Goal: Information Seeking & Learning: Learn about a topic

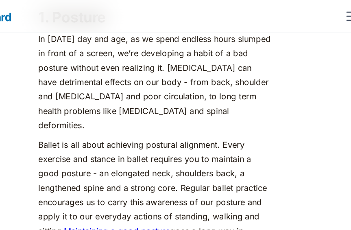
scroll to position [660, 0]
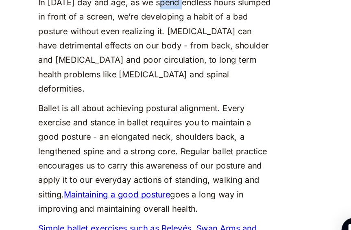
drag, startPoint x: 176, startPoint y: 45, endPoint x: 195, endPoint y: 47, distance: 18.8
click at [195, 47] on p "In [DATE] day and age, as we spend endless hours slumped in front of a screen, …" at bounding box center [175, 66] width 185 height 80
click at [239, 43] on p "In [DATE] day and age, as we spend endless hours slumped in front of a screen, …" at bounding box center [175, 66] width 185 height 80
click at [104, 58] on p "In [DATE] day and age, as we spend endless hours slumped in front of a screen, …" at bounding box center [175, 66] width 185 height 80
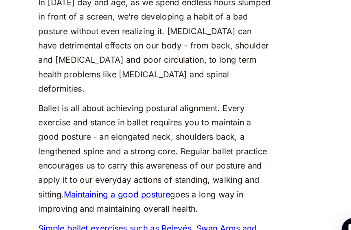
click at [128, 56] on p "In [DATE] day and age, as we spend endless hours slumped in front of a screen, …" at bounding box center [175, 66] width 185 height 80
click at [156, 54] on p "In [DATE] day and age, as we spend endless hours slumped in front of a screen, …" at bounding box center [175, 66] width 185 height 80
drag, startPoint x: 186, startPoint y: 80, endPoint x: 217, endPoint y: 79, distance: 30.5
click at [217, 79] on p "In [DATE] day and age, as we spend endless hours slumped in front of a screen, …" at bounding box center [175, 66] width 185 height 80
click at [223, 78] on p "In [DATE] day and age, as we spend endless hours slumped in front of a screen, …" at bounding box center [175, 66] width 185 height 80
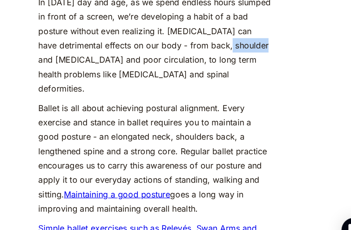
click at [223, 78] on p "In [DATE] day and age, as we spend endless hours slumped in front of a screen, …" at bounding box center [175, 66] width 185 height 80
click at [91, 92] on p "In [DATE] day and age, as we spend endless hours slumped in front of a screen, …" at bounding box center [175, 66] width 185 height 80
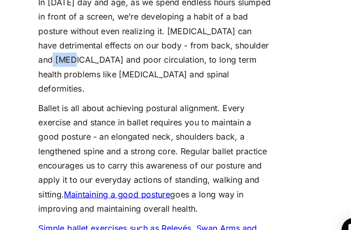
click at [91, 92] on p "In [DATE] day and age, as we spend endless hours slumped in front of a screen, …" at bounding box center [175, 66] width 185 height 80
click at [121, 92] on p "In [DATE] day and age, as we spend endless hours slumped in front of a screen, …" at bounding box center [175, 66] width 185 height 80
drag, startPoint x: 186, startPoint y: 89, endPoint x: 217, endPoint y: 88, distance: 30.1
click at [217, 88] on p "In [DATE] day and age, as we spend endless hours slumped in front of a screen, …" at bounding box center [175, 66] width 185 height 80
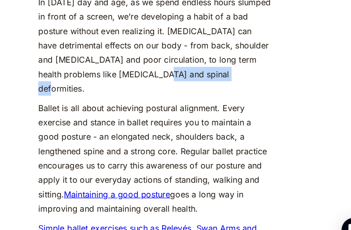
drag, startPoint x: 181, startPoint y: 102, endPoint x: 235, endPoint y: 104, distance: 54.1
click at [235, 104] on p "In [DATE] day and age, as we spend endless hours slumped in front of a screen, …" at bounding box center [175, 66] width 185 height 80
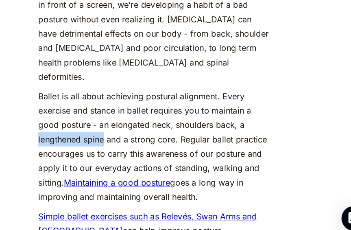
drag, startPoint x: 83, startPoint y: 150, endPoint x: 137, endPoint y: 151, distance: 53.3
click at [137, 151] on p "Ballet is all about achieving postural alignment. Every exercise and stance in …" at bounding box center [175, 154] width 185 height 91
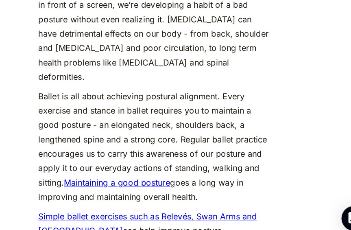
drag, startPoint x: 158, startPoint y: 152, endPoint x: 186, endPoint y: 152, distance: 28.0
click at [186, 152] on p "Ballet is all about achieving postural alignment. Every exercise and stance in …" at bounding box center [175, 154] width 185 height 91
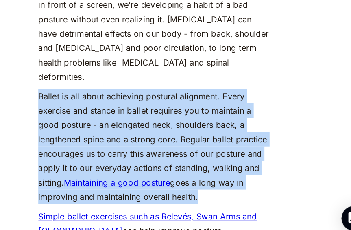
click at [186, 152] on p "Ballet is all about achieving postural alignment. Every exercise and stance in …" at bounding box center [175, 154] width 185 height 91
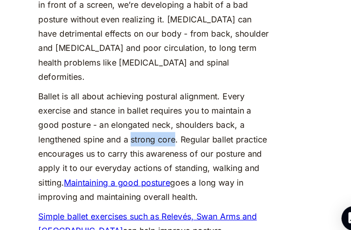
drag, startPoint x: 157, startPoint y: 152, endPoint x: 193, endPoint y: 153, distance: 35.8
click at [193, 153] on p "Ballet is all about achieving postural alignment. Every exercise and stance in …" at bounding box center [175, 154] width 185 height 91
click at [233, 160] on p "Ballet is all about achieving postural alignment. Every exercise and stance in …" at bounding box center [175, 154] width 185 height 91
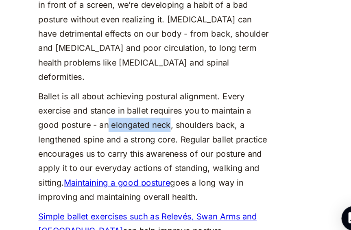
drag, startPoint x: 139, startPoint y: 141, endPoint x: 187, endPoint y: 142, distance: 48.4
click at [187, 142] on p "Ballet is all about achieving postural alignment. Every exercise and stance in …" at bounding box center [175, 154] width 185 height 91
click at [219, 144] on p "Ballet is all about achieving postural alignment. Every exercise and stance in …" at bounding box center [175, 154] width 185 height 91
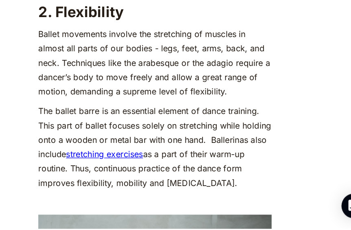
scroll to position [1018, 0]
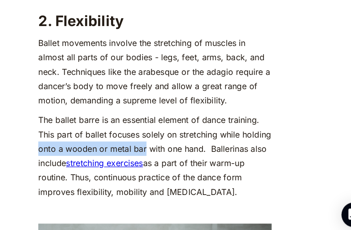
drag, startPoint x: 83, startPoint y: 163, endPoint x: 167, endPoint y: 163, distance: 83.7
click at [167, 163] on p "The ballet barre is an essential element of dance training. This part of ballet…" at bounding box center [175, 165] width 185 height 68
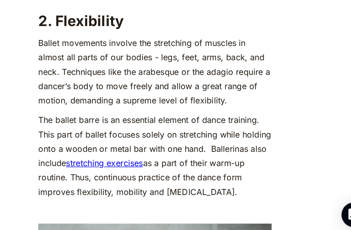
click at [163, 161] on p "The ballet barre is an essential element of dance training. This part of ballet…" at bounding box center [175, 165] width 185 height 68
click at [128, 139] on p "The ballet barre is an essential element of dance training. This part of ballet…" at bounding box center [175, 165] width 185 height 68
click at [162, 166] on p "The ballet barre is an essential element of dance training. This part of ballet…" at bounding box center [175, 165] width 185 height 68
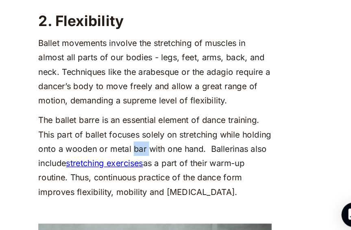
click at [162, 166] on p "The ballet barre is an essential element of dance training. This part of ballet…" at bounding box center [175, 165] width 185 height 68
click at [119, 184] on p "The ballet barre is an essential element of dance training. This part of ballet…" at bounding box center [175, 165] width 185 height 68
click at [196, 78] on p "Ballet movements involve the stretching of muscles in almost all parts of our b…" at bounding box center [175, 98] width 185 height 57
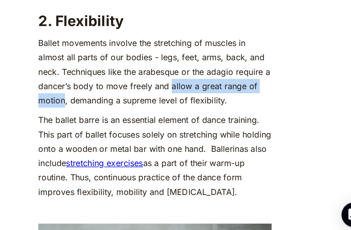
drag, startPoint x: 187, startPoint y: 113, endPoint x: 103, endPoint y: 126, distance: 85.2
click at [103, 126] on p "Ballet movements involve the stretching of muscles in almost all parts of our b…" at bounding box center [175, 98] width 185 height 57
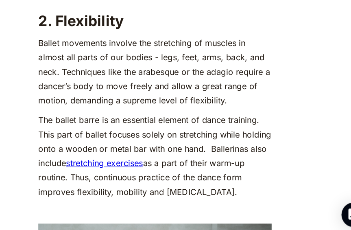
click at [229, 121] on p "Ballet movements involve the stretching of muscles in almost all parts of our b…" at bounding box center [175, 98] width 185 height 57
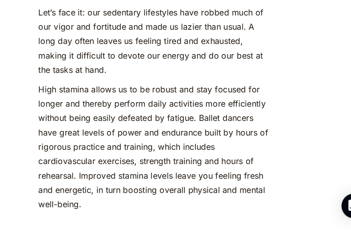
scroll to position [1349, 0]
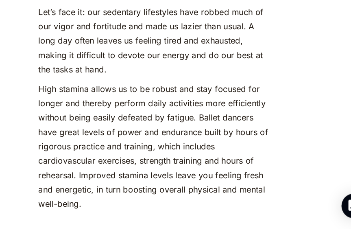
click at [108, 190] on p "High stamina allows us to be robust and stay focused for longer and thereby per…" at bounding box center [175, 164] width 185 height 102
click at [138, 182] on p "High stamina allows us to be robust and stay focused for longer and thereby per…" at bounding box center [175, 164] width 185 height 102
click at [166, 203] on p "High stamina allows us to be robust and stay focused for longer and thereby per…" at bounding box center [175, 164] width 185 height 102
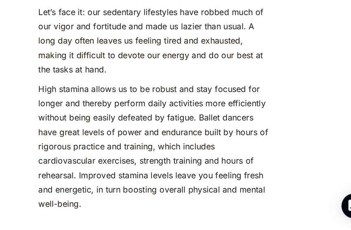
click at [194, 200] on p "High stamina allows us to be robust and stay focused for longer and thereby per…" at bounding box center [175, 164] width 185 height 102
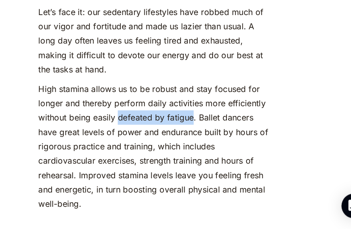
drag, startPoint x: 147, startPoint y: 145, endPoint x: 206, endPoint y: 149, distance: 59.4
click at [206, 149] on p "High stamina allows us to be robust and stay focused for longer and thereby per…" at bounding box center [175, 164] width 185 height 102
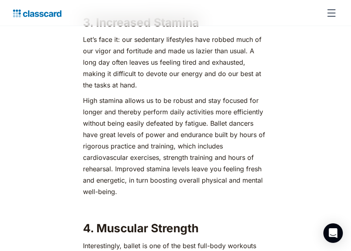
scroll to position [1379, 21]
